Goal: Find specific page/section: Locate a particular part of the current website

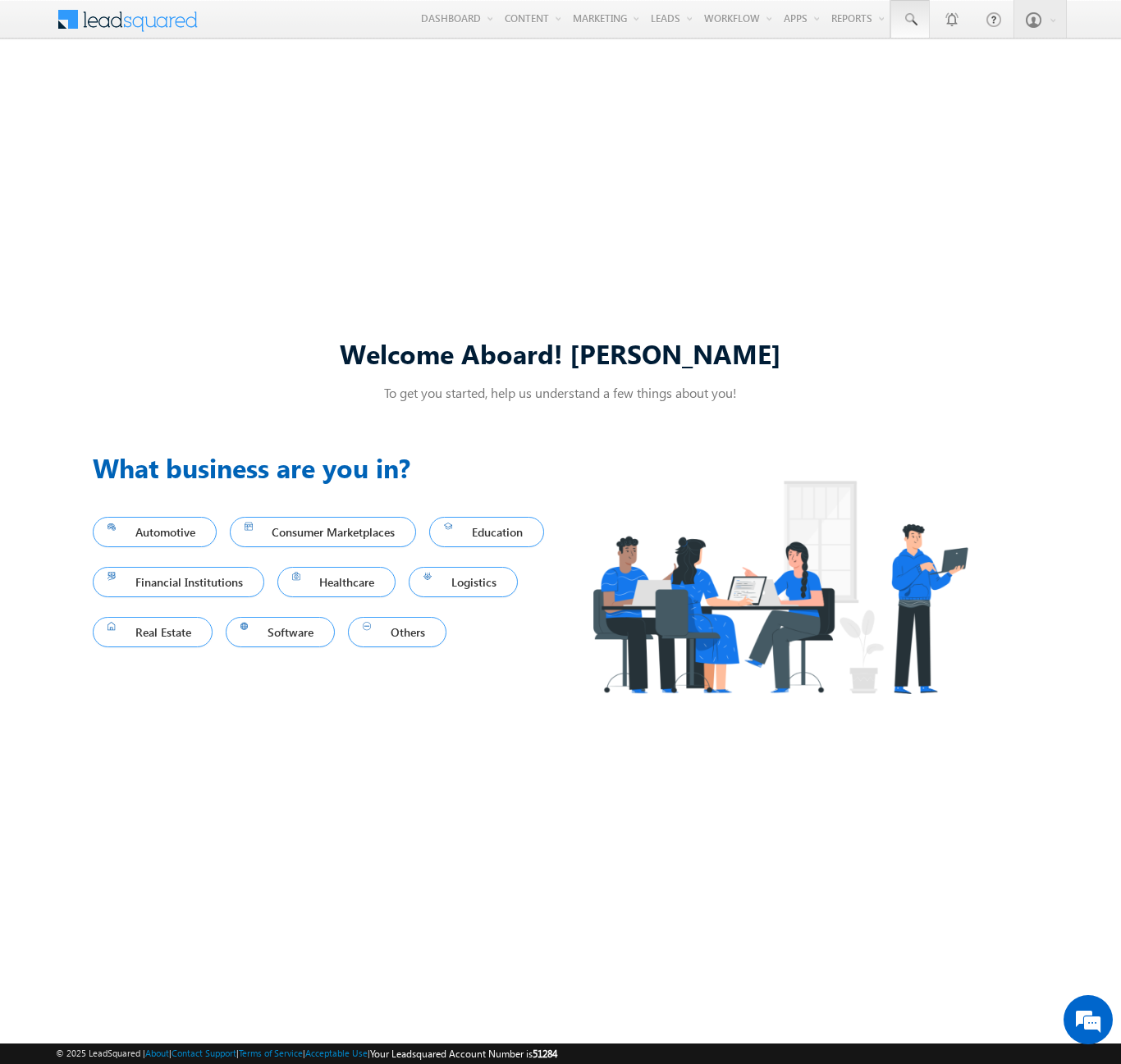
click at [909, 20] on span at bounding box center [910, 20] width 17 height 17
type input "8951193227"
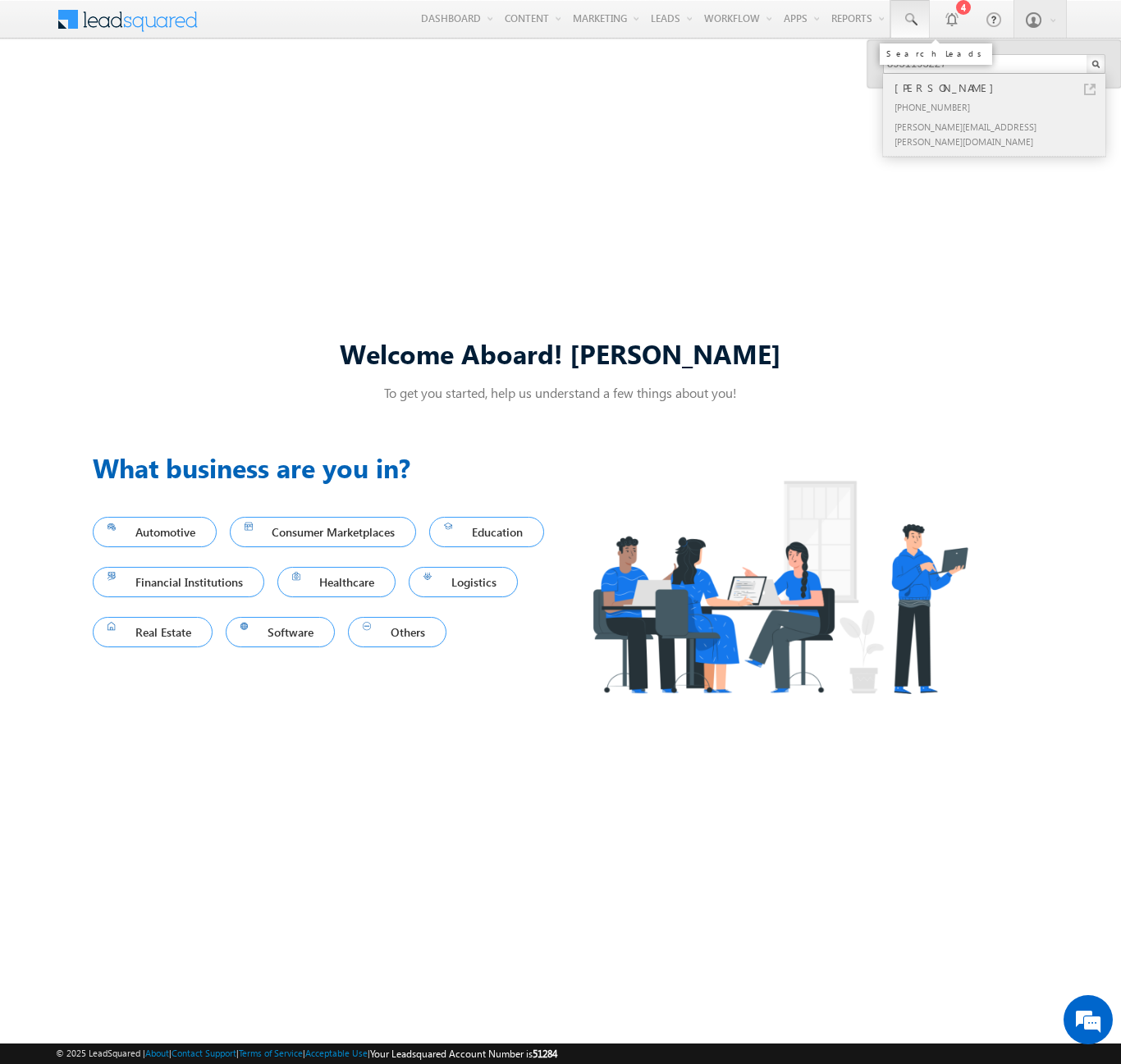
click at [1000, 88] on div "[PERSON_NAME]" at bounding box center [1000, 87] width 220 height 18
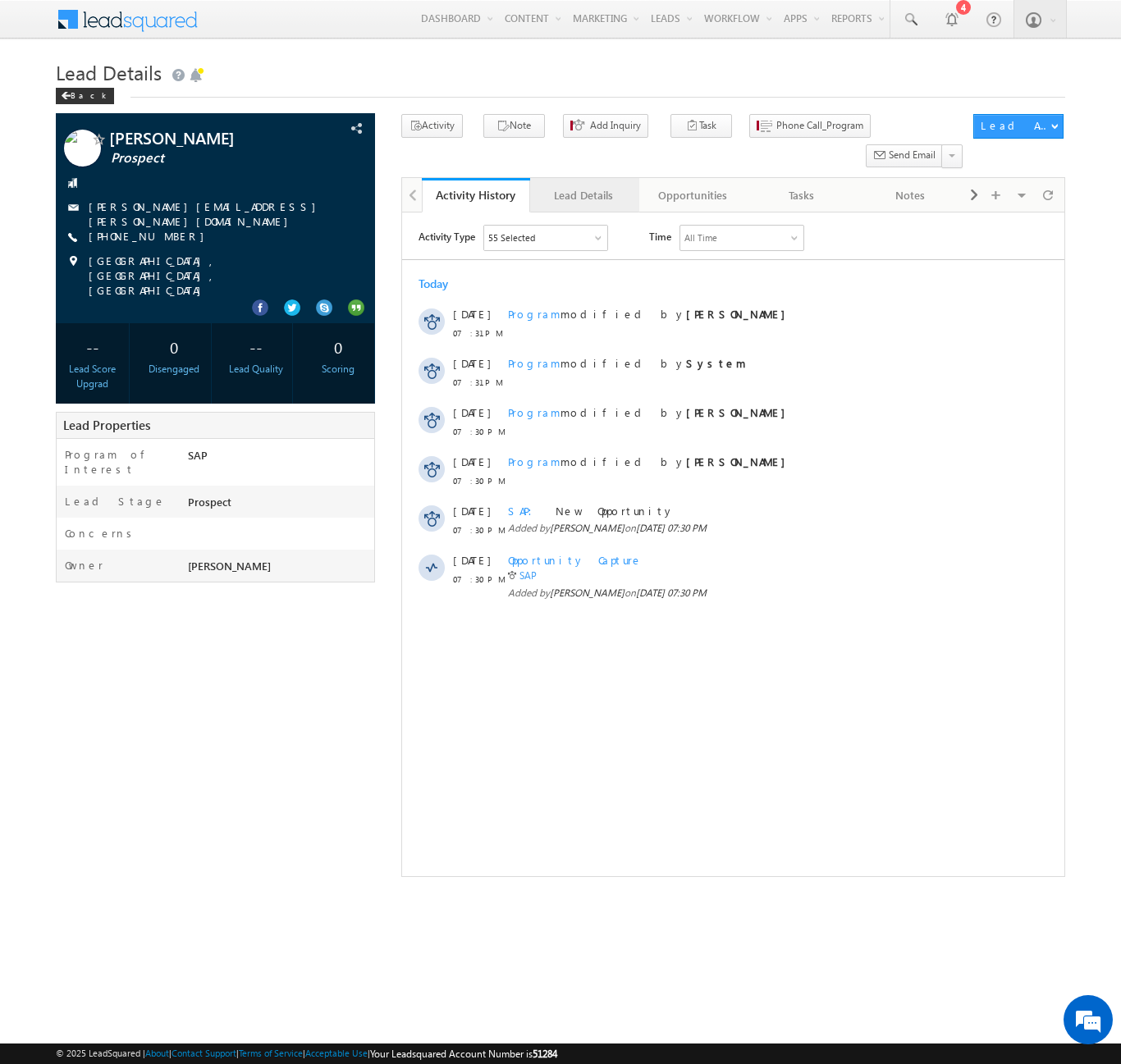
click at [583, 185] on div "Lead Details" at bounding box center [583, 194] width 80 height 20
